Goal: Task Accomplishment & Management: Complete application form

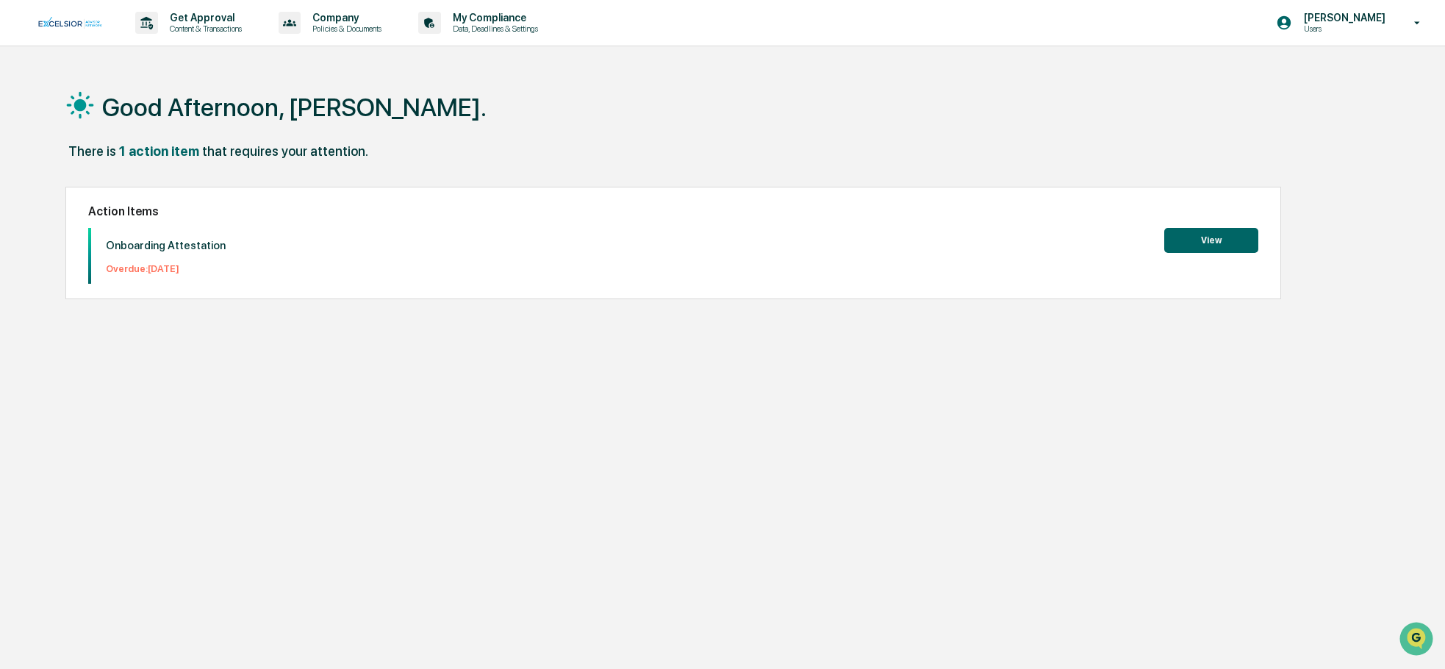
click at [1226, 250] on button "View" at bounding box center [1211, 240] width 94 height 25
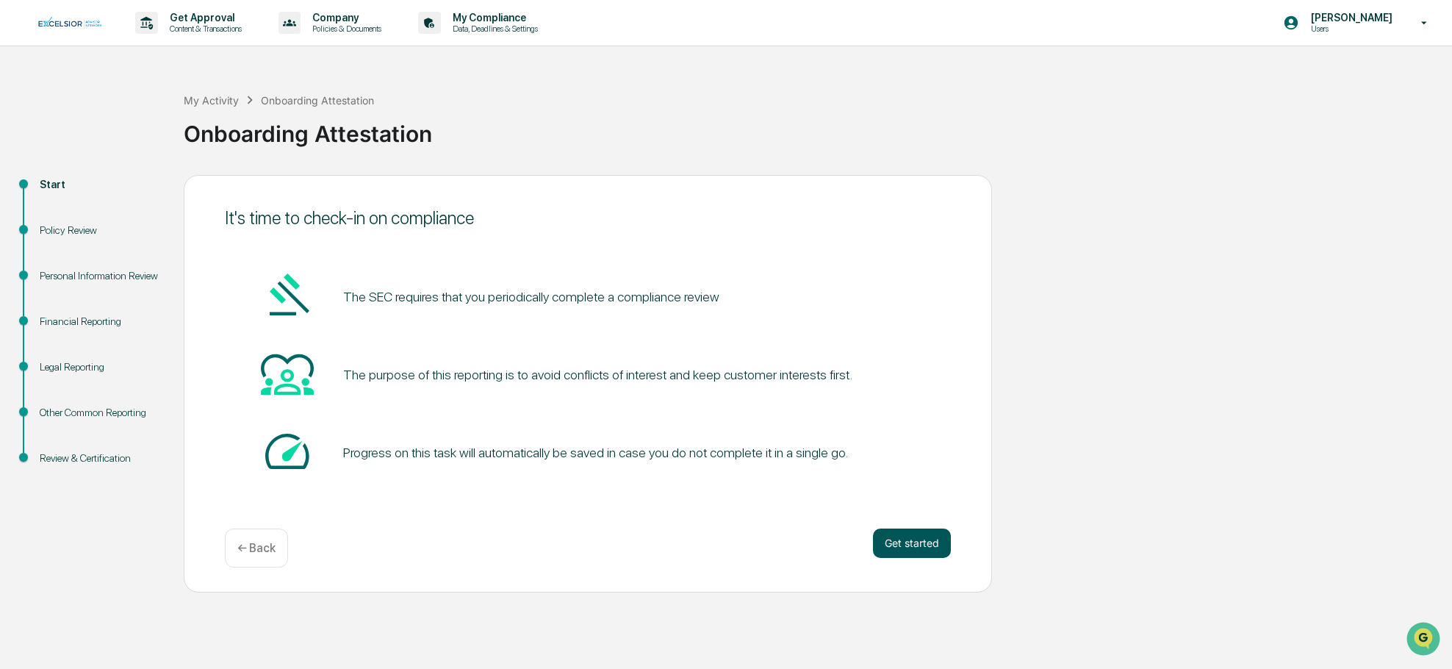
click at [937, 545] on button "Get started" at bounding box center [912, 542] width 78 height 29
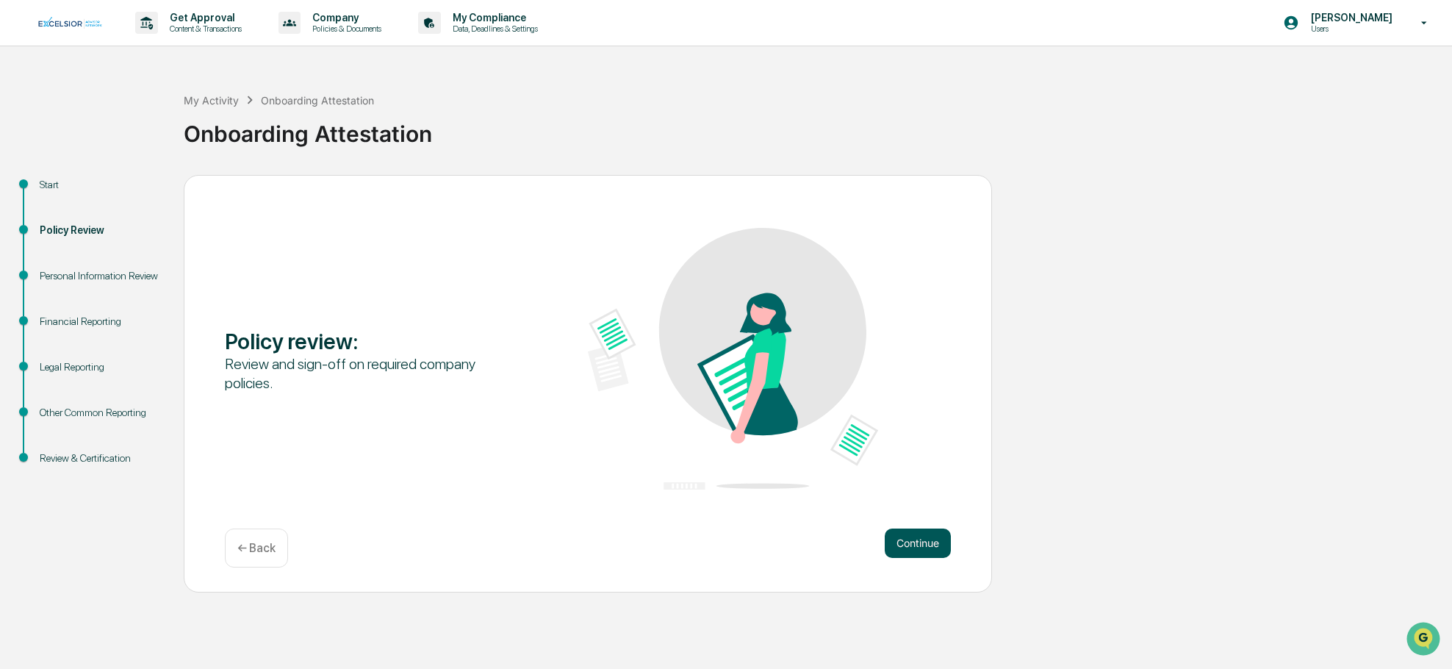
click at [934, 542] on button "Continue" at bounding box center [918, 542] width 66 height 29
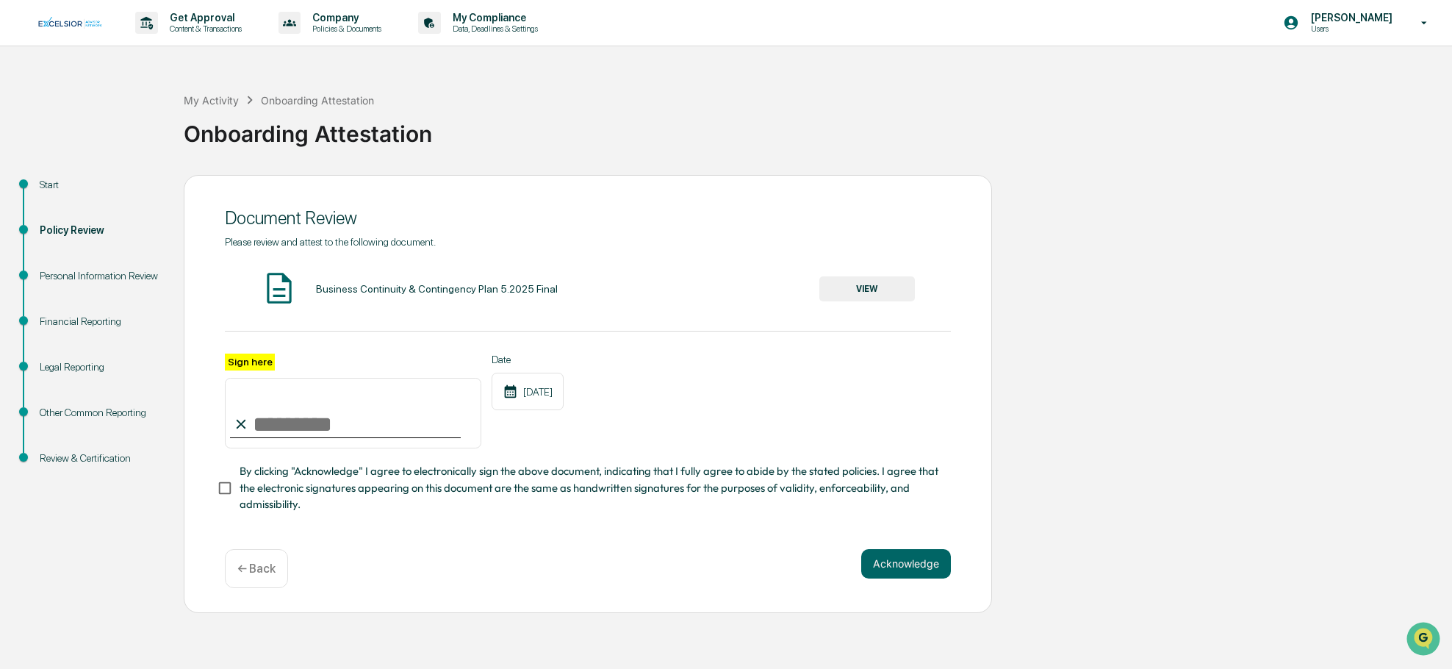
click at [847, 295] on button "VIEW" at bounding box center [867, 288] width 96 height 25
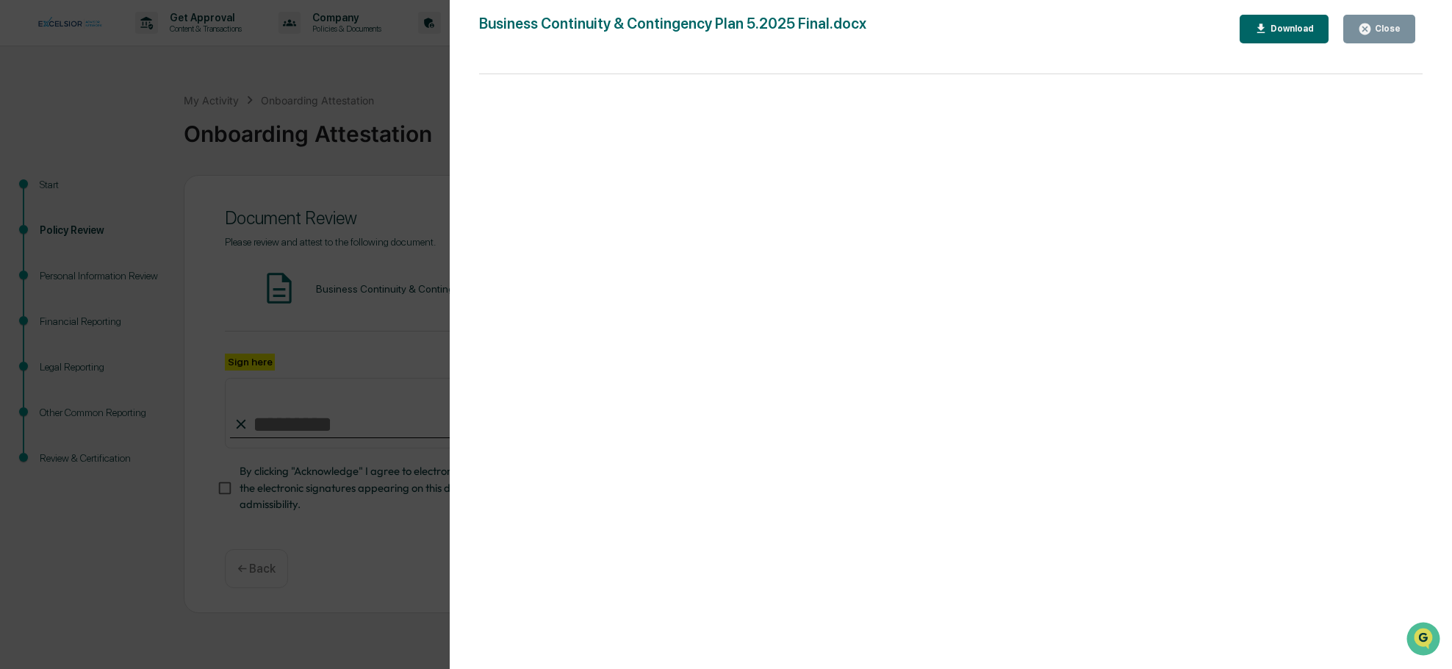
click at [1378, 32] on div "Close" at bounding box center [1386, 29] width 29 height 10
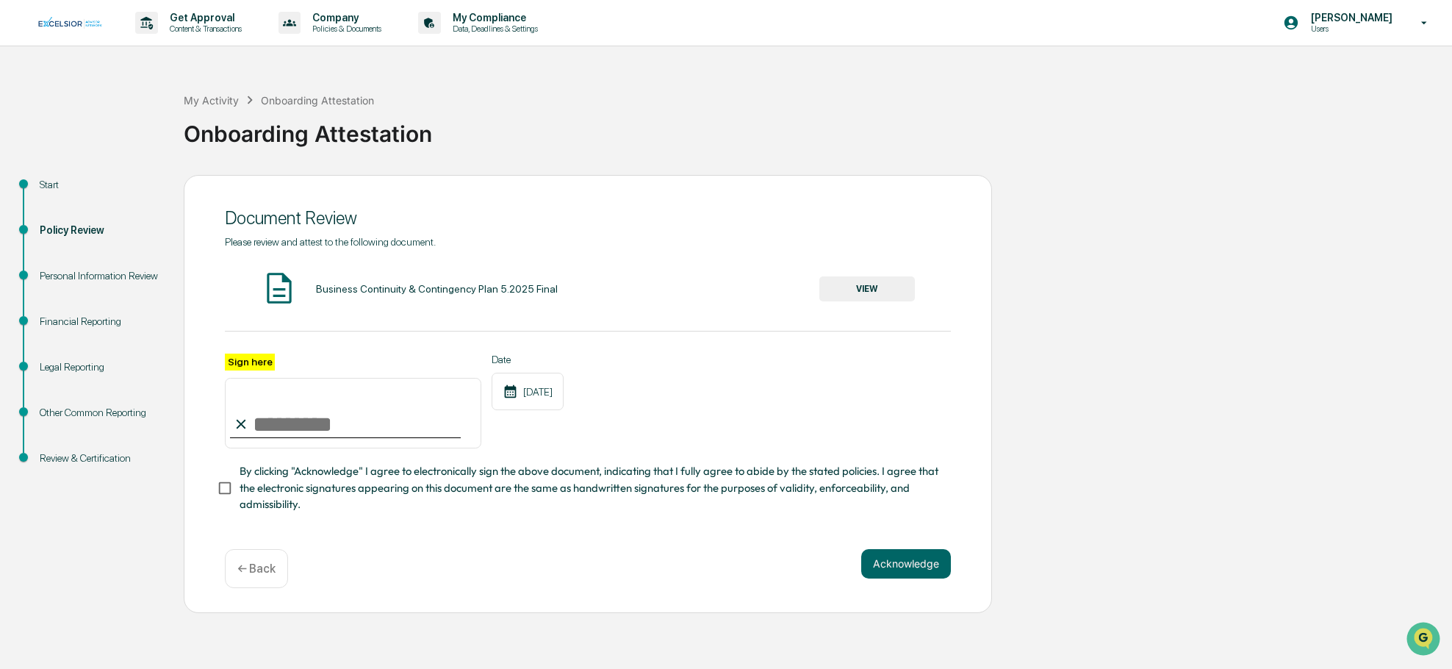
click at [265, 359] on label "Sign here" at bounding box center [250, 361] width 50 height 17
click at [265, 378] on input "Sign here" at bounding box center [353, 413] width 256 height 71
type input "**********"
click at [428, 588] on div "Acknowledge ← Back" at bounding box center [588, 568] width 726 height 39
click at [887, 567] on button "Acknowledge" at bounding box center [906, 563] width 90 height 29
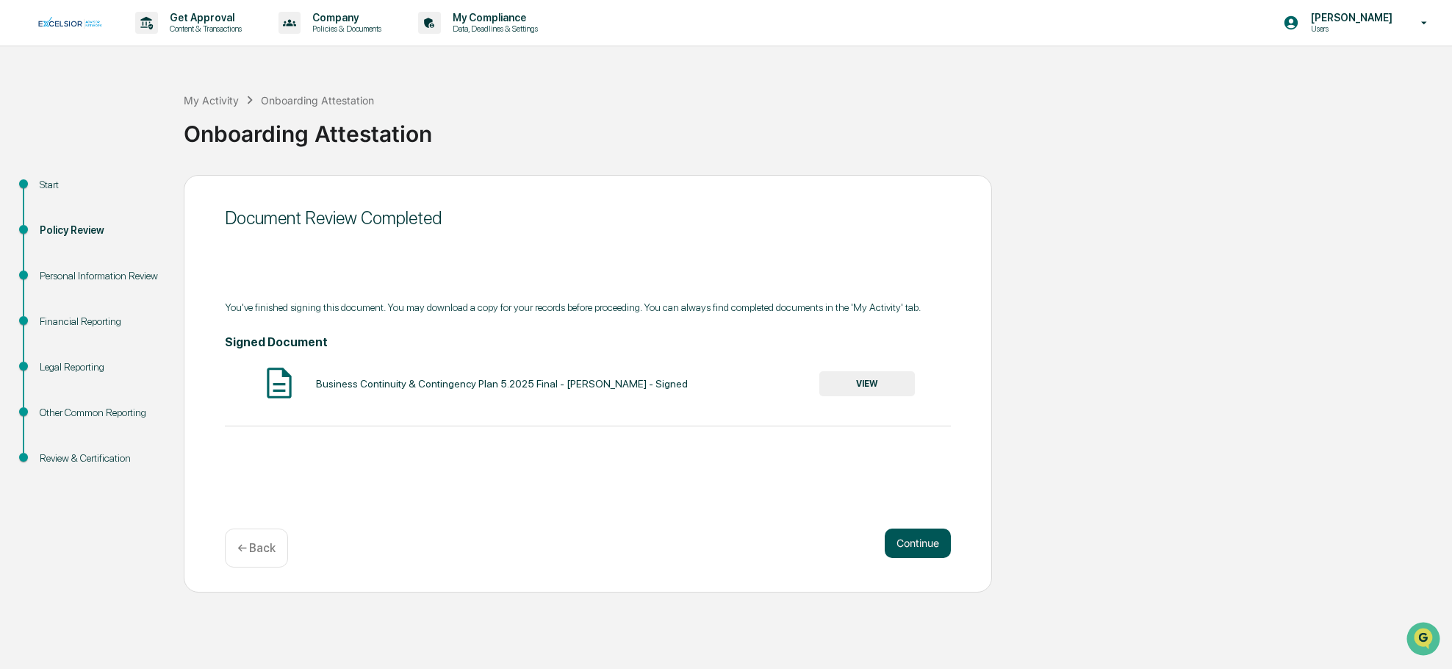
click at [933, 547] on button "Continue" at bounding box center [918, 542] width 66 height 29
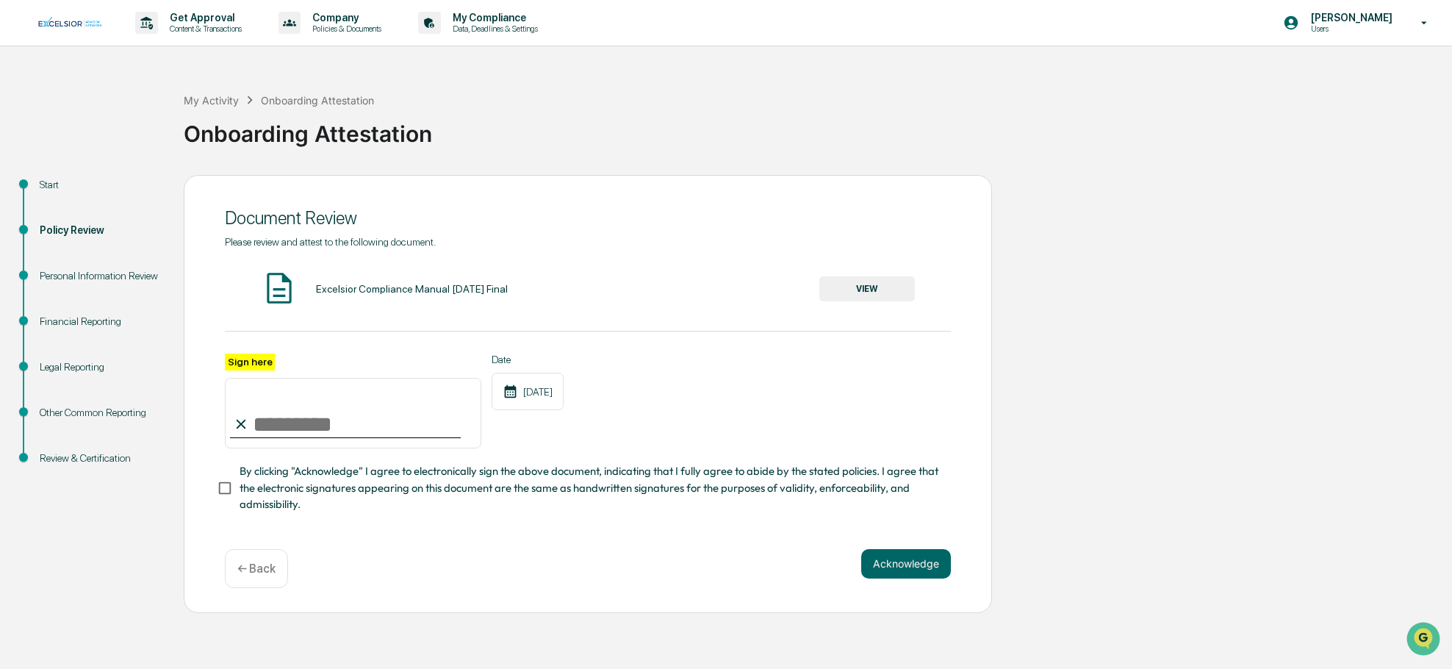
click at [858, 294] on button "VIEW" at bounding box center [867, 288] width 96 height 25
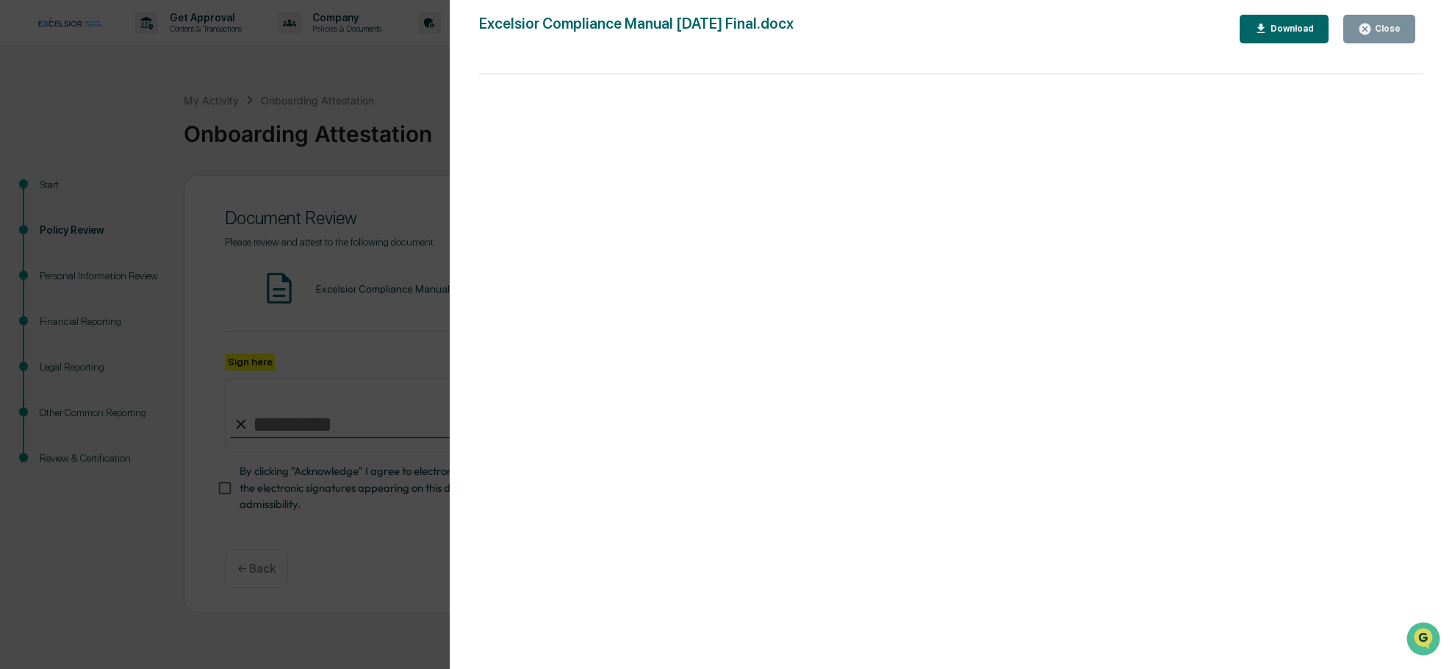
click at [1398, 34] on div "Close" at bounding box center [1386, 29] width 29 height 10
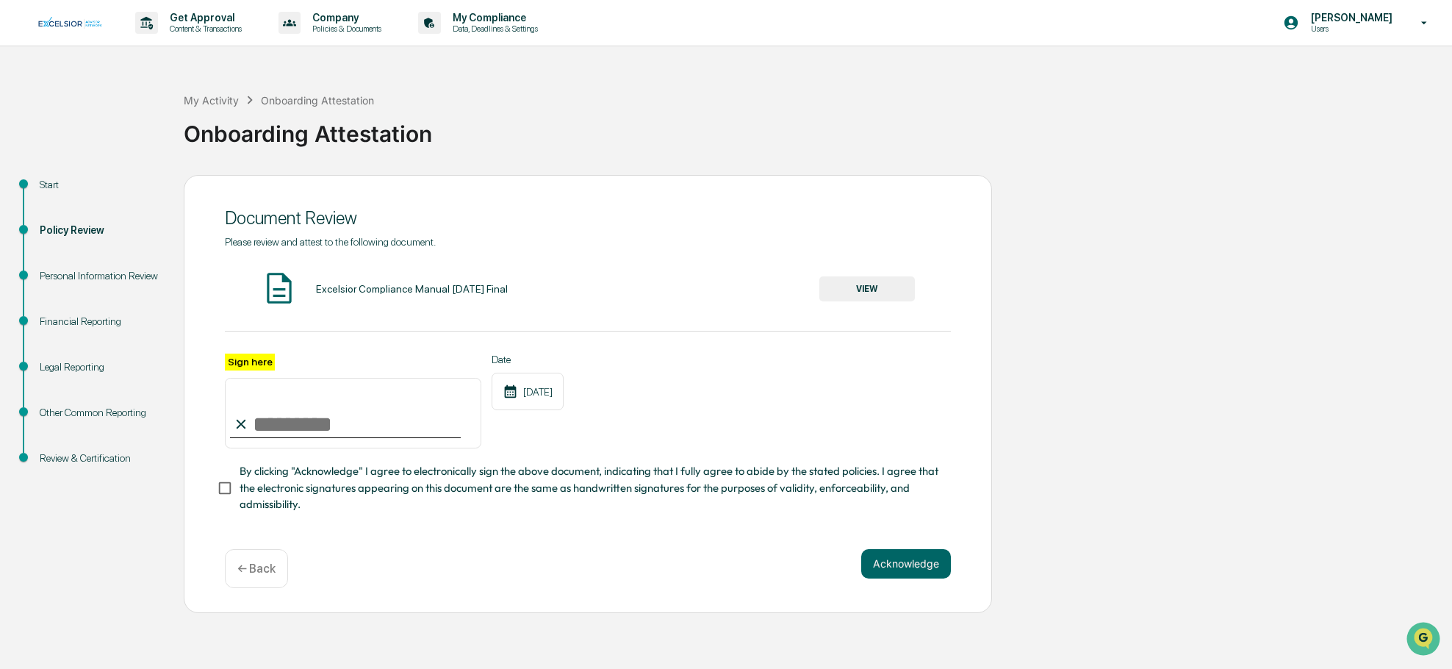
click at [393, 428] on input "Sign here" at bounding box center [353, 413] width 256 height 71
type input "**********"
click at [895, 565] on button "Acknowledge" at bounding box center [906, 563] width 90 height 29
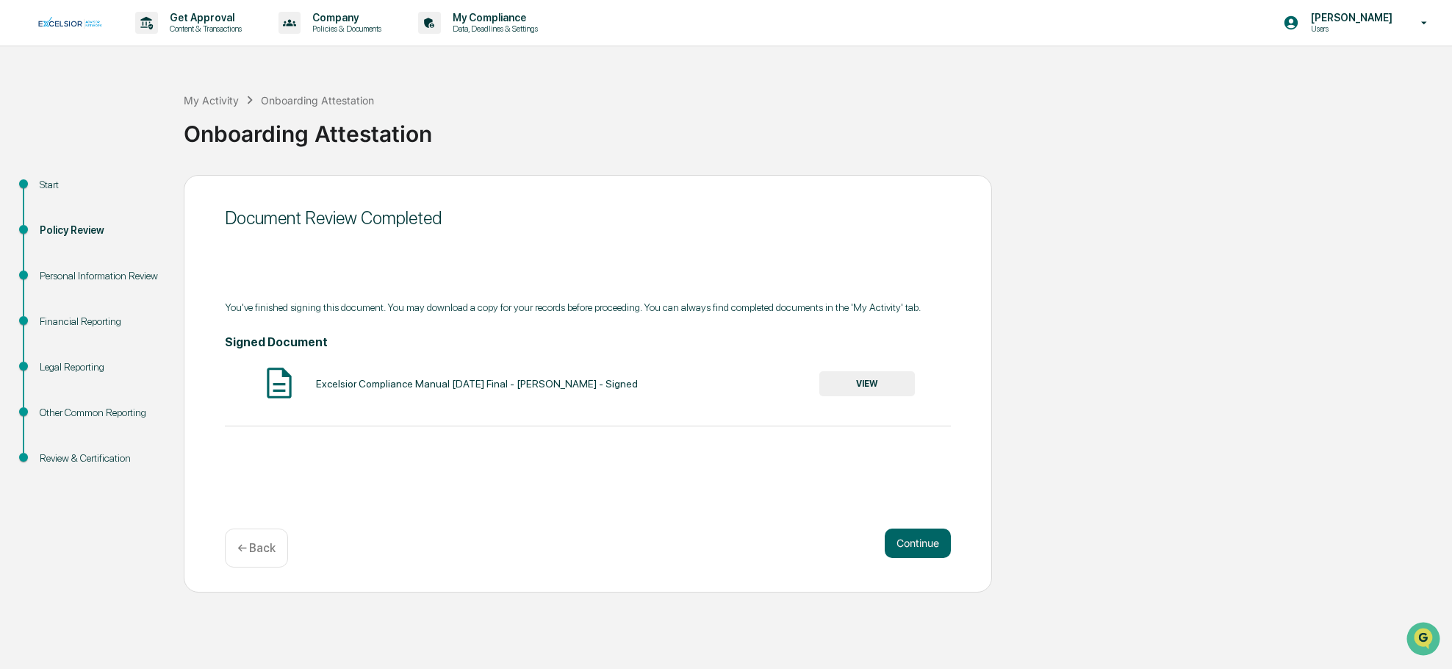
click at [879, 388] on button "VIEW" at bounding box center [867, 383] width 96 height 25
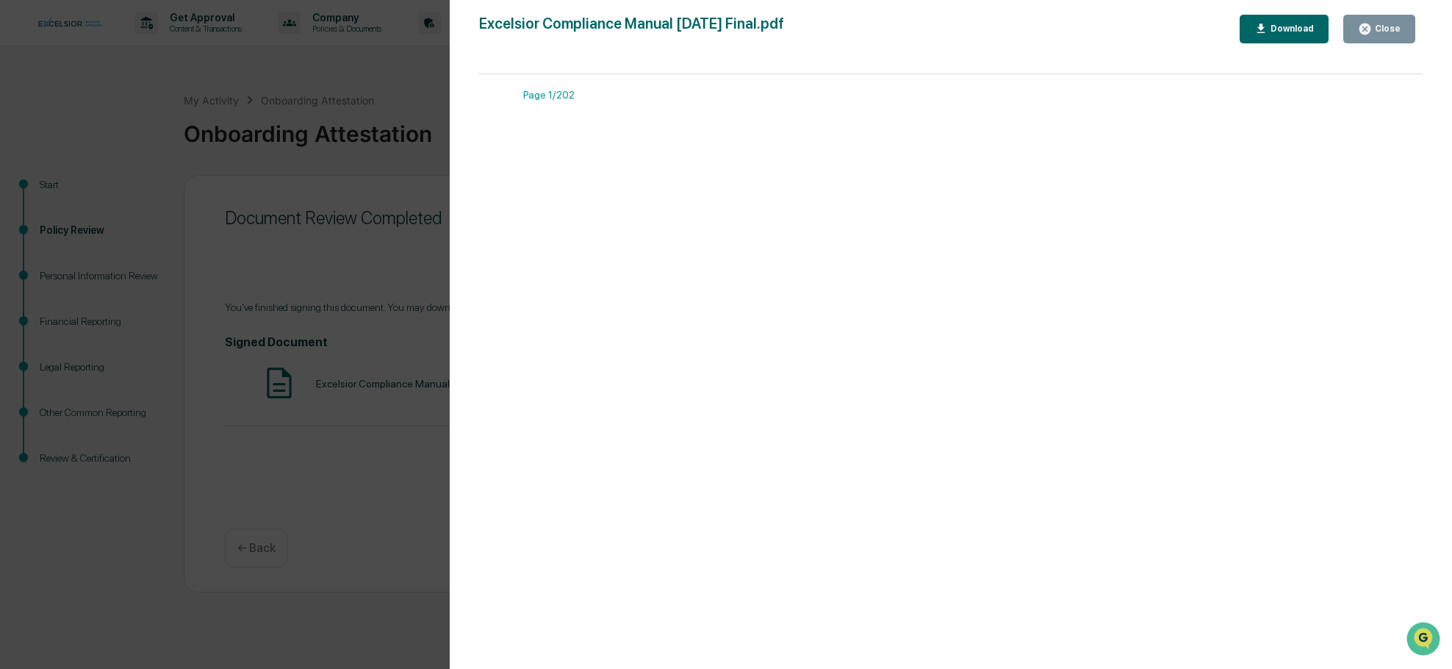
click at [1291, 31] on div "Download" at bounding box center [1291, 29] width 46 height 10
click at [1392, 32] on div "Close" at bounding box center [1386, 29] width 29 height 10
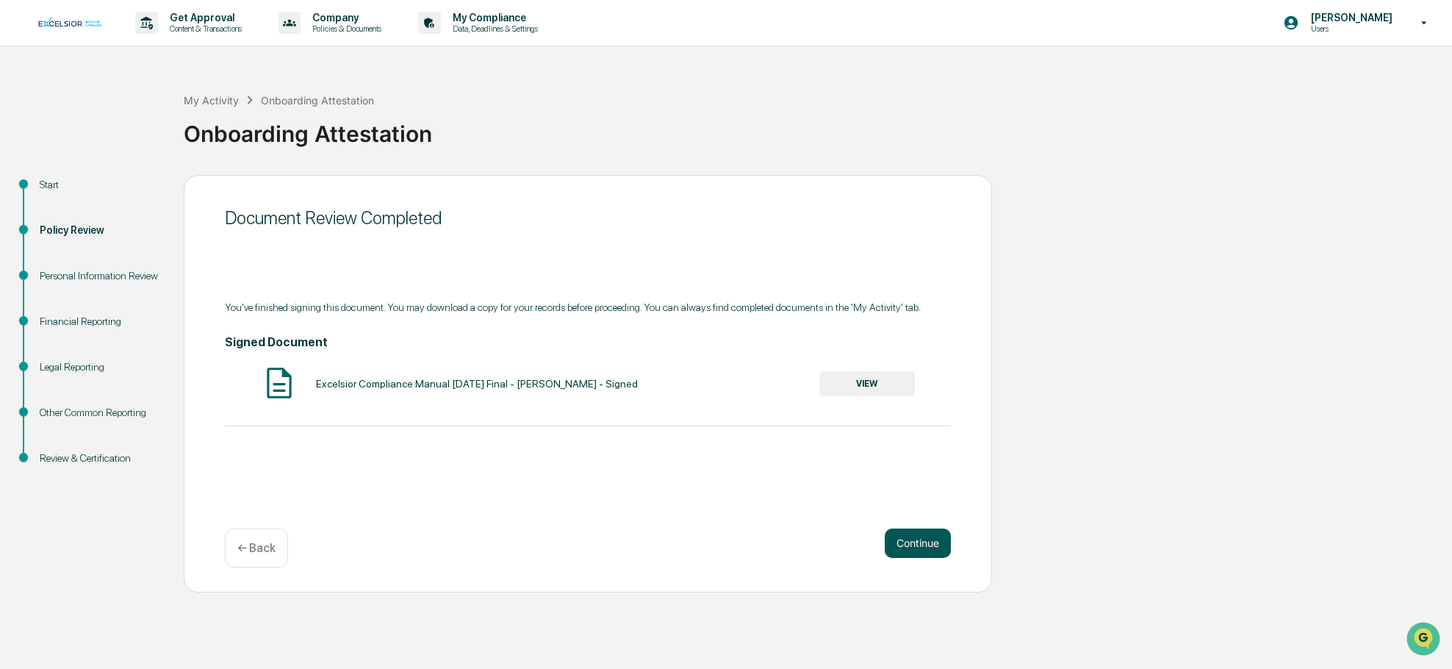
click at [932, 536] on button "Continue" at bounding box center [918, 542] width 66 height 29
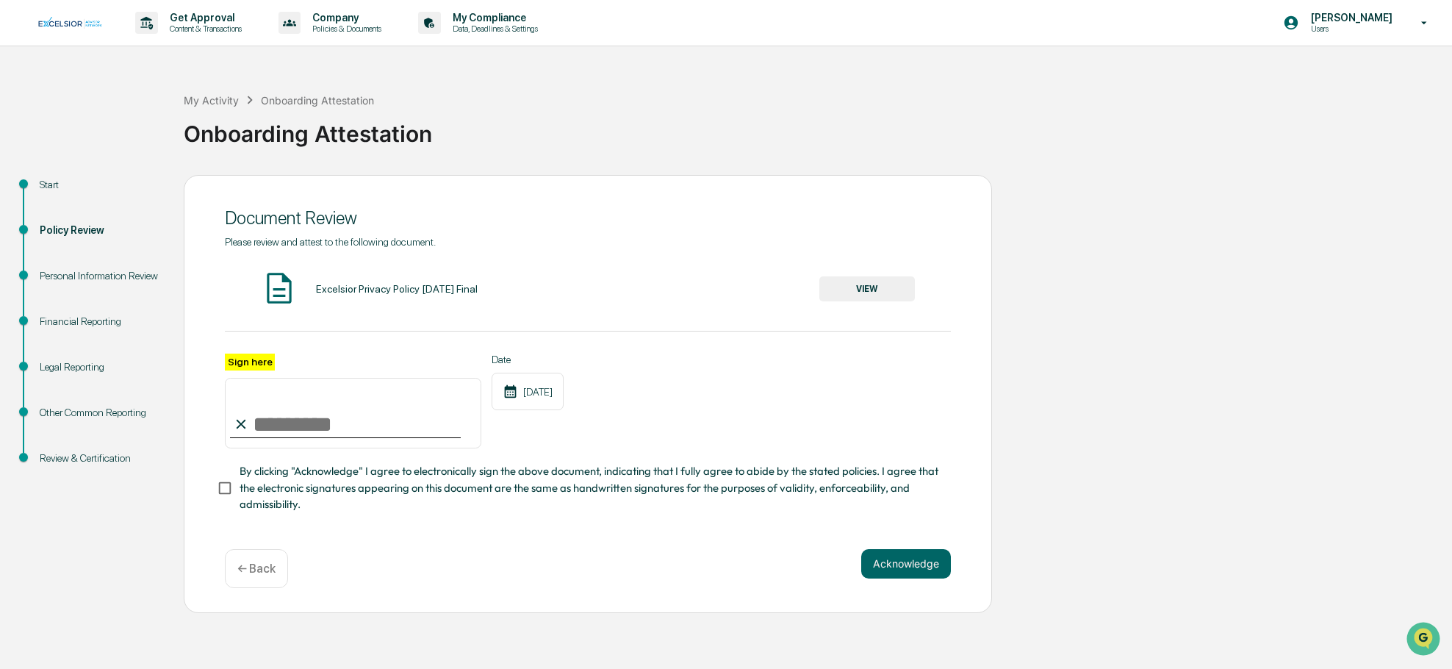
click at [309, 423] on input "Sign here" at bounding box center [353, 413] width 256 height 71
type input "**********"
click at [927, 570] on button "Acknowledge" at bounding box center [906, 563] width 90 height 29
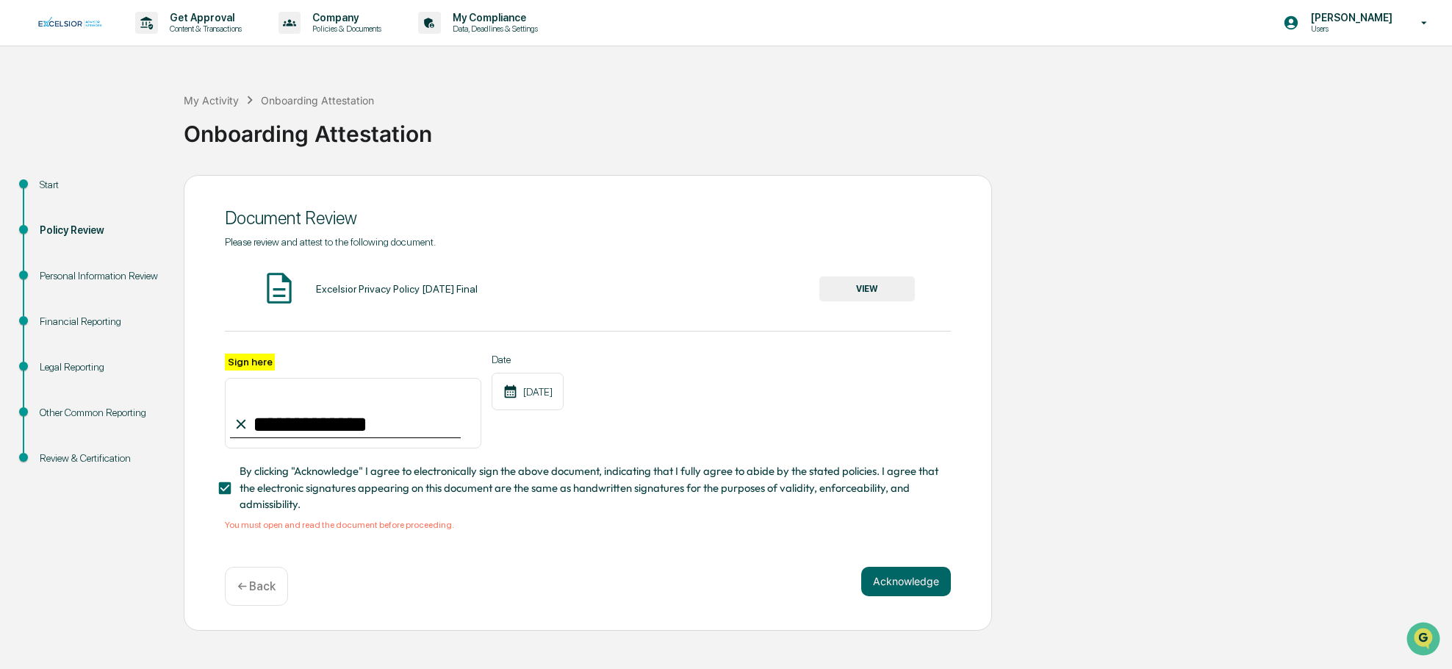
click at [880, 290] on button "VIEW" at bounding box center [867, 288] width 96 height 25
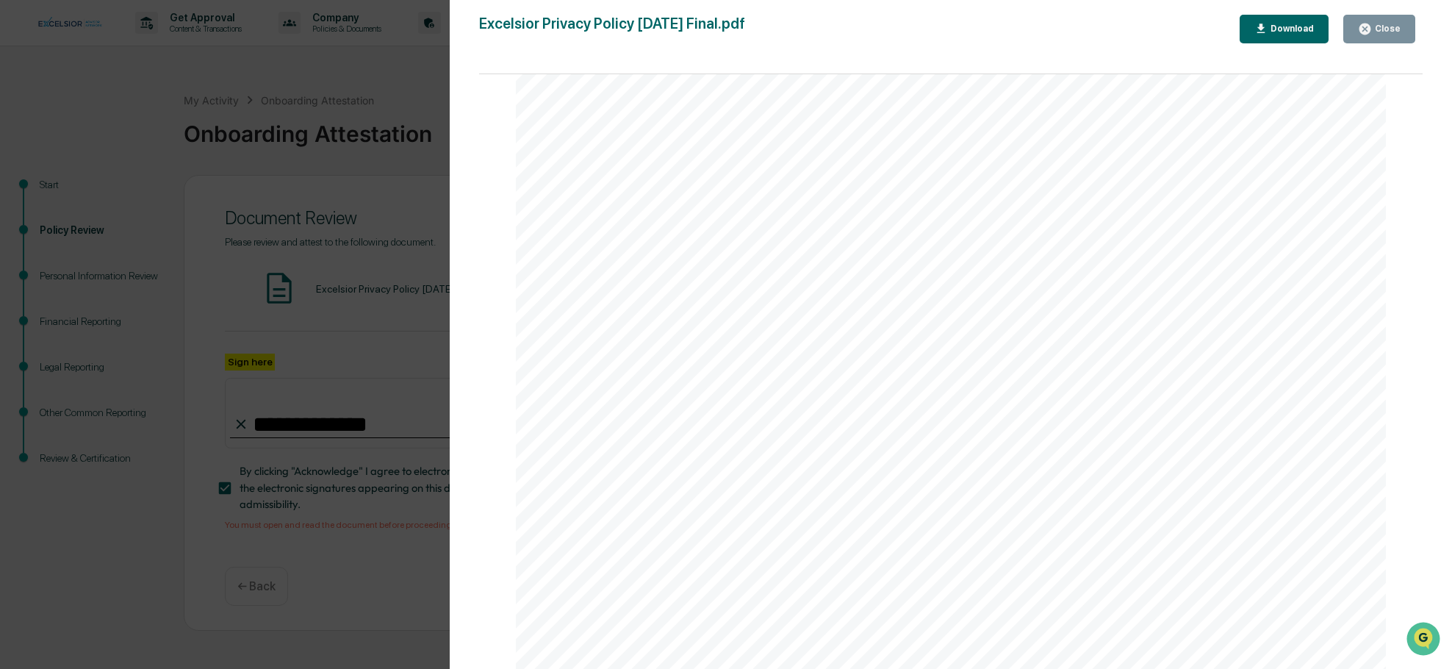
scroll to position [588, 0]
click at [1384, 36] on button "Close" at bounding box center [1379, 29] width 72 height 29
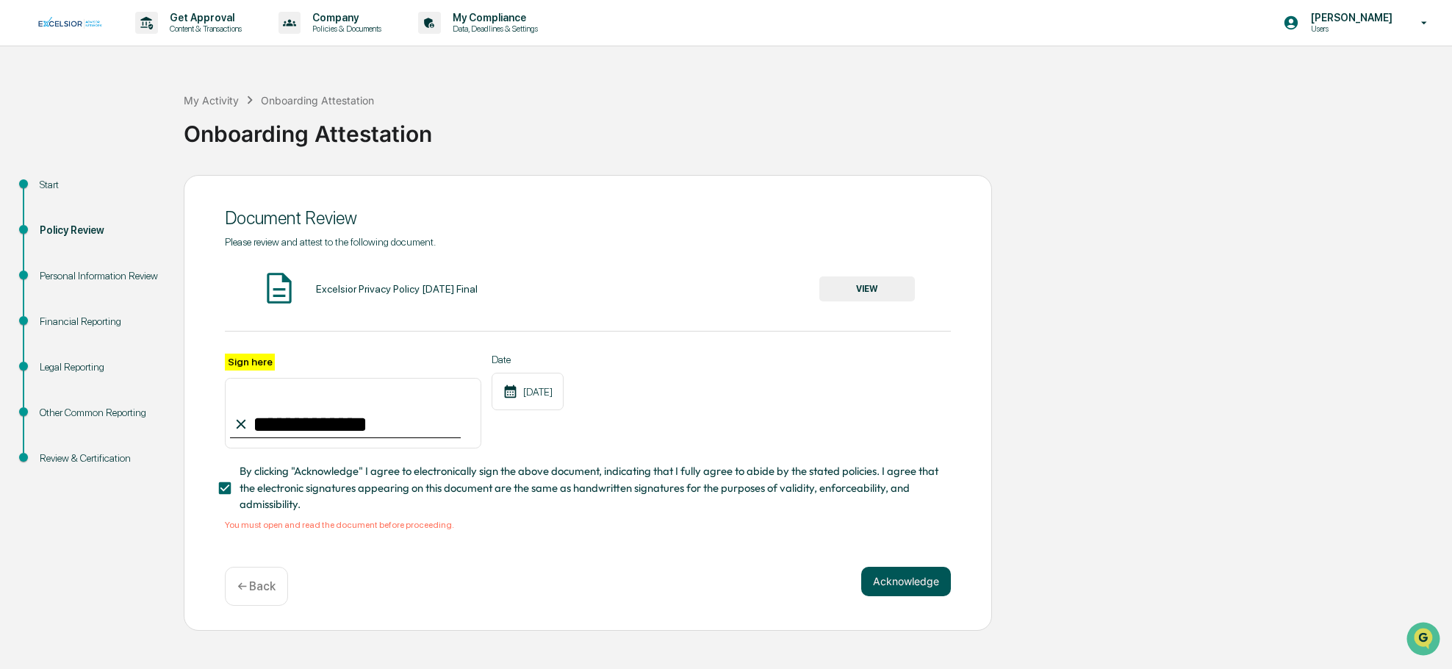
click at [905, 581] on button "Acknowledge" at bounding box center [906, 581] width 90 height 29
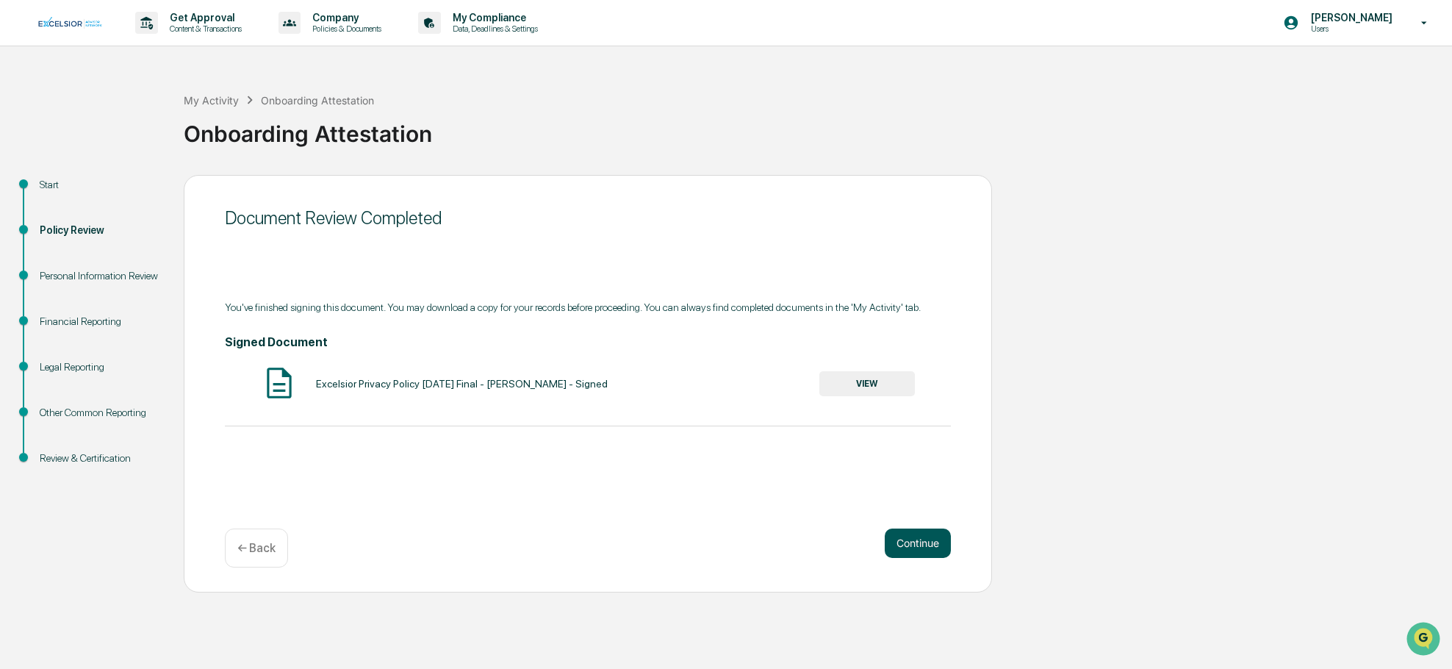
click at [917, 548] on button "Continue" at bounding box center [918, 542] width 66 height 29
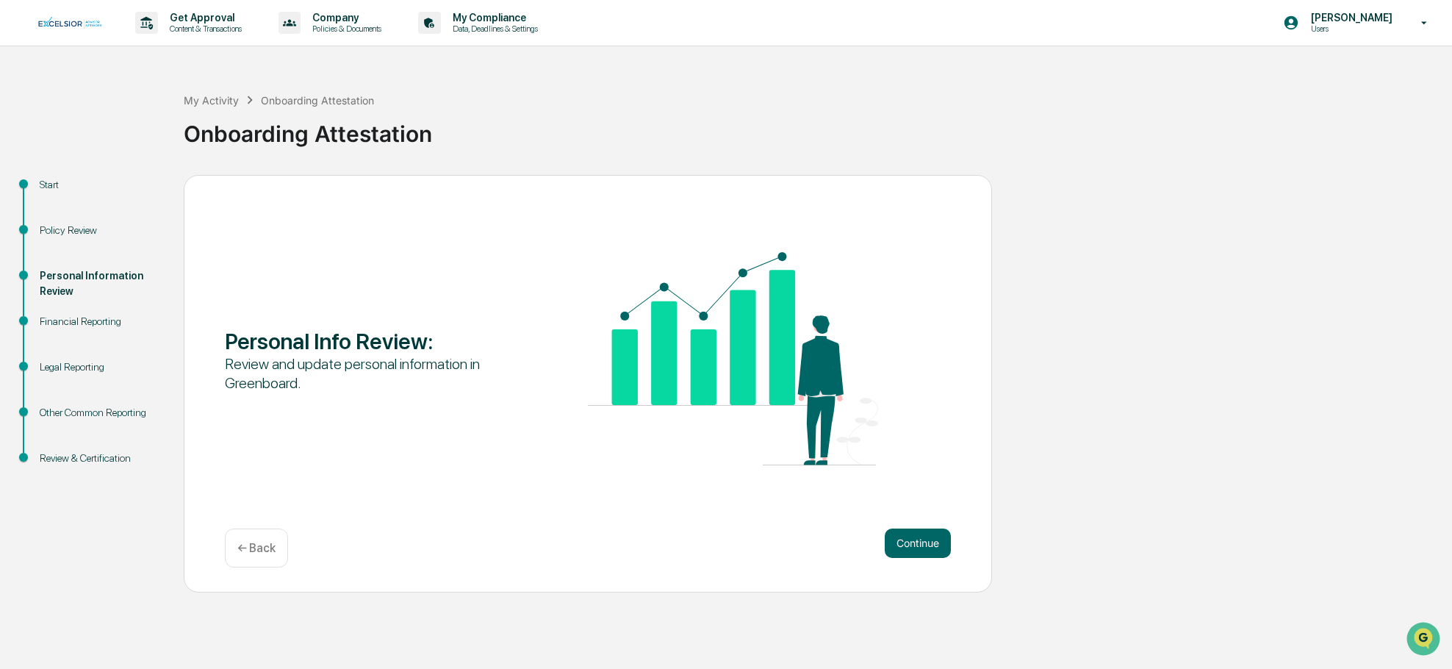
click at [917, 548] on button "Continue" at bounding box center [918, 542] width 66 height 29
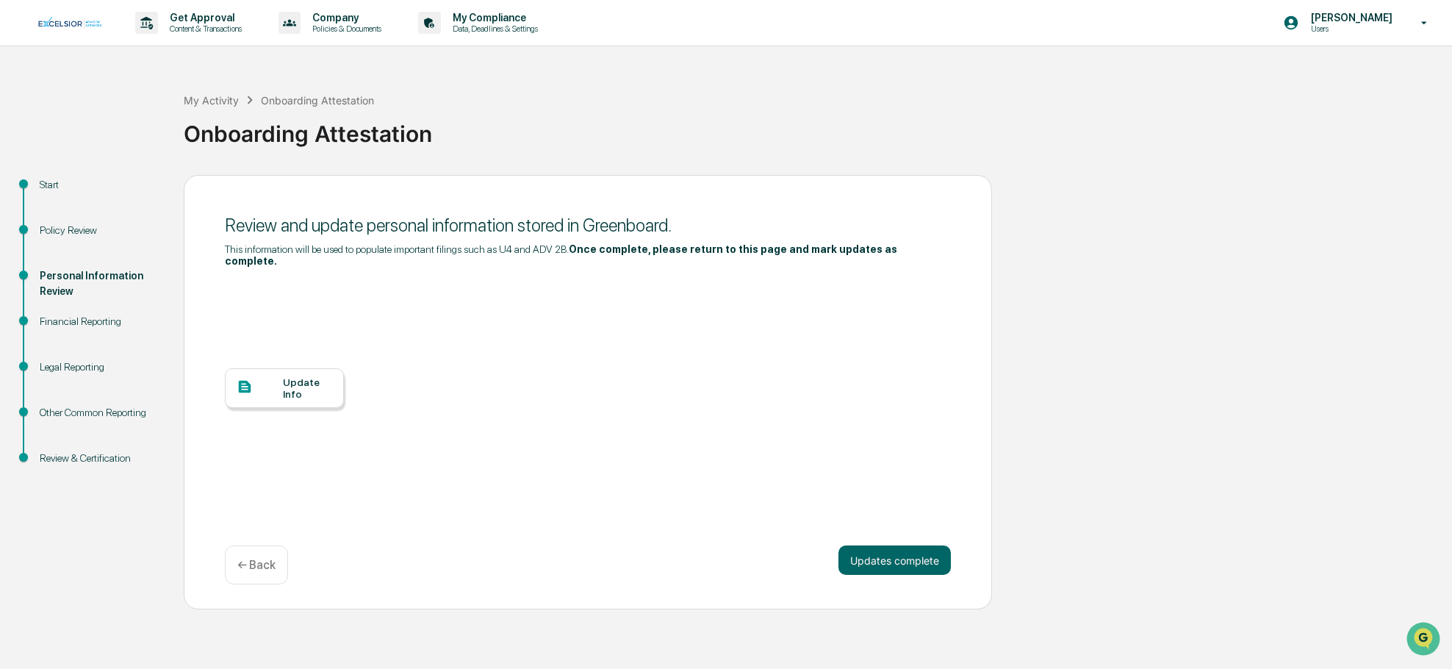
click at [288, 376] on div "Update Info" at bounding box center [307, 388] width 49 height 24
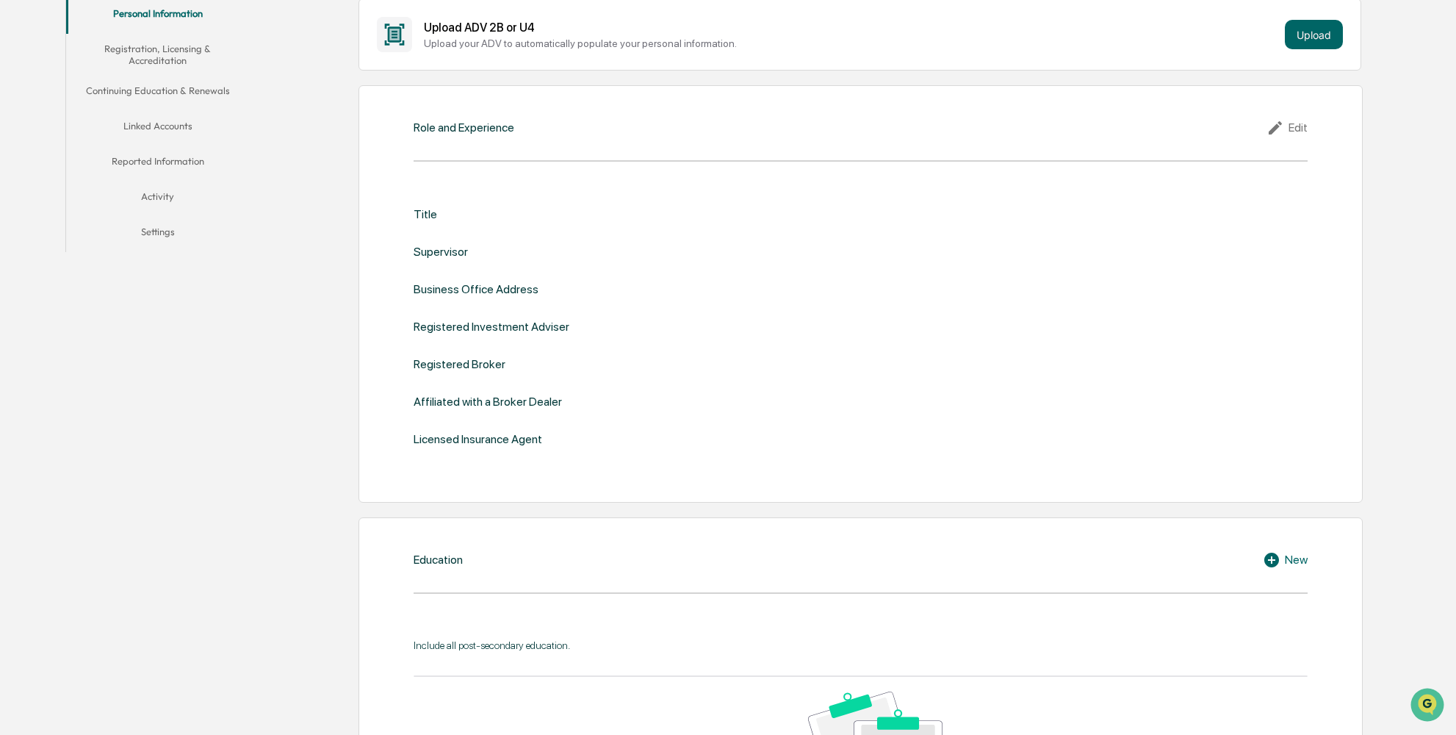
scroll to position [147, 0]
